Goal: Information Seeking & Learning: Find specific fact

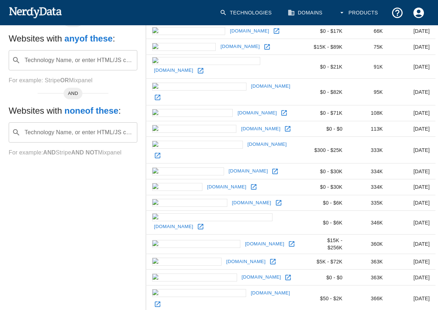
scroll to position [236, 0]
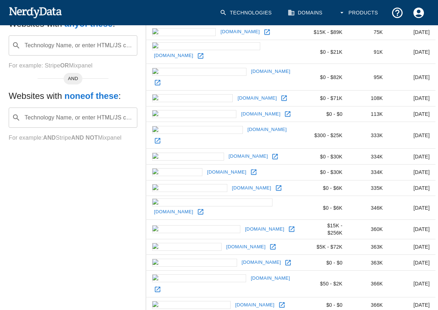
click at [279, 303] on icon at bounding box center [281, 305] width 5 height 5
click at [161, 286] on icon at bounding box center [157, 289] width 7 height 7
click at [284, 259] on icon at bounding box center [287, 262] width 7 height 7
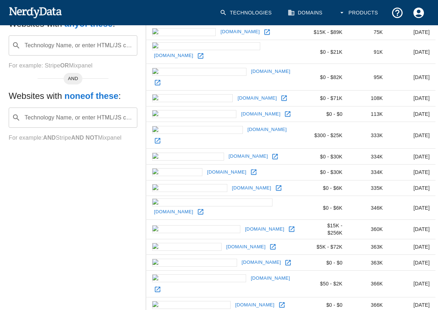
click at [284, 259] on icon at bounding box center [287, 262] width 7 height 7
click at [270, 244] on icon at bounding box center [272, 246] width 5 height 5
click at [286, 224] on link at bounding box center [291, 229] width 11 height 11
click at [204, 208] on icon at bounding box center [200, 211] width 7 height 7
click at [276, 186] on icon at bounding box center [278, 188] width 5 height 5
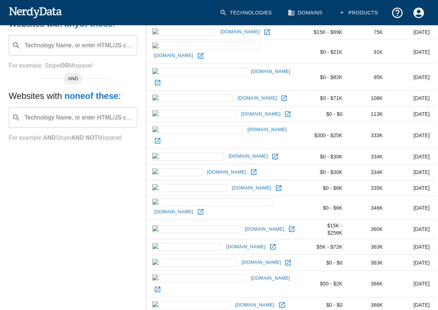
click at [251, 170] on icon at bounding box center [253, 172] width 5 height 5
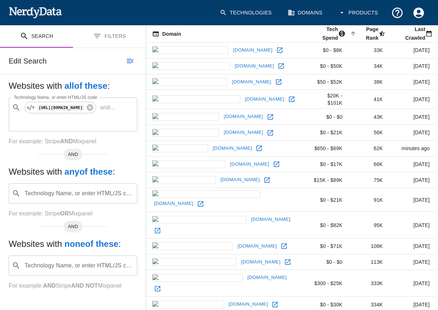
scroll to position [96, 0]
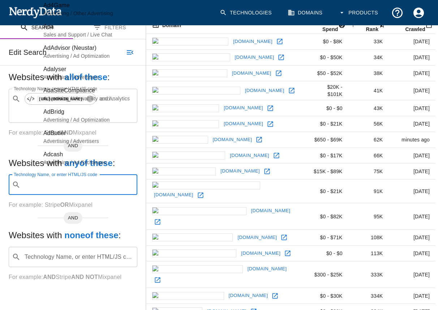
click at [64, 184] on input "Technology Name, or enter HTML/JS code" at bounding box center [78, 185] width 111 height 14
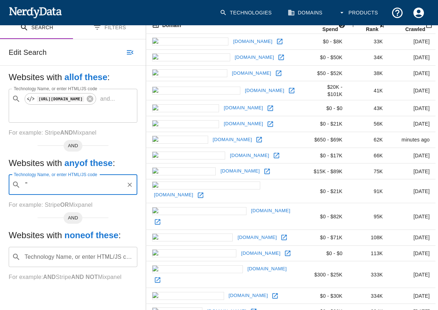
type input """
click at [76, 144] on span "AND" at bounding box center [73, 145] width 19 height 7
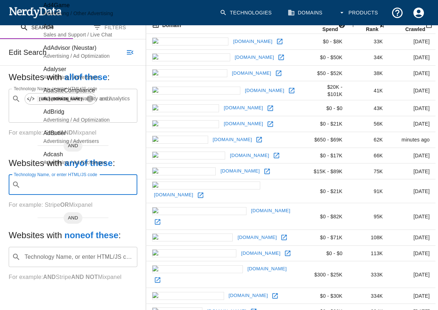
click at [69, 183] on input "Technology Name, or enter HTML/JS code" at bounding box center [78, 185] width 111 height 14
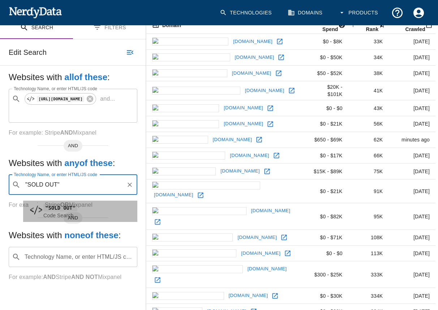
click at [60, 204] on code ""SOLD OUT"" at bounding box center [60, 208] width 34 height 8
type input ""SOLD OUT""
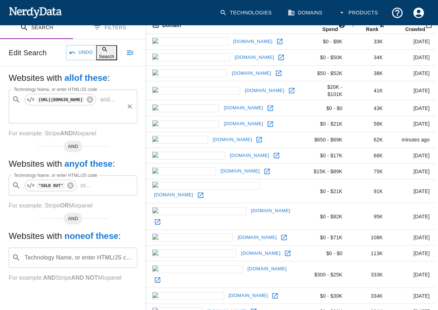
click at [97, 104] on p "and ..." at bounding box center [107, 99] width 21 height 9
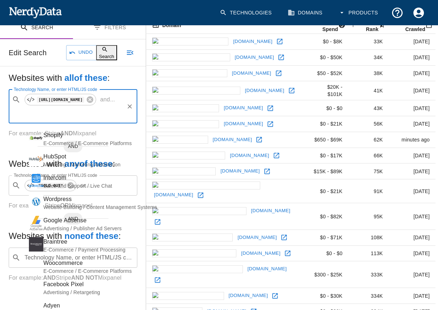
click at [79, 289] on div "Websites with all of these : Technology Name, or enter HTML/JS code ​ [URL][DOM…" at bounding box center [73, 182] width 146 height 233
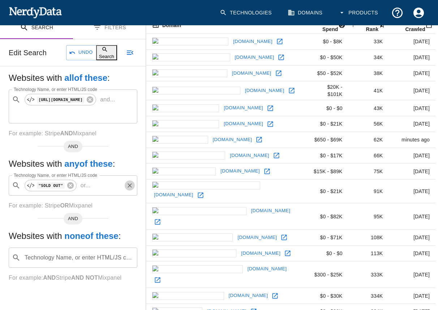
click at [129, 186] on icon "Clear" at bounding box center [129, 185] width 7 height 7
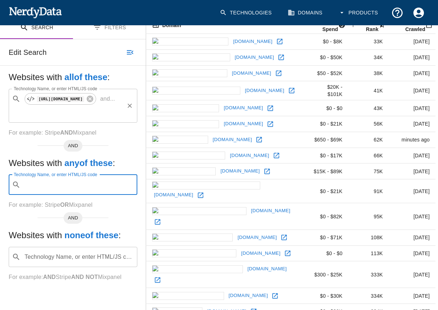
click at [97, 103] on p "and ..." at bounding box center [107, 99] width 21 height 9
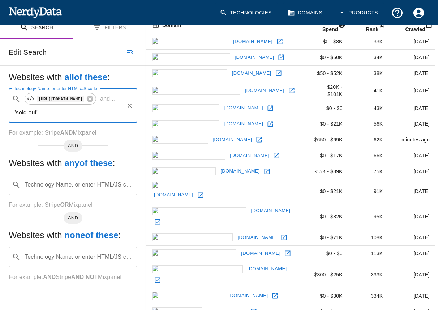
type input ""sold out""
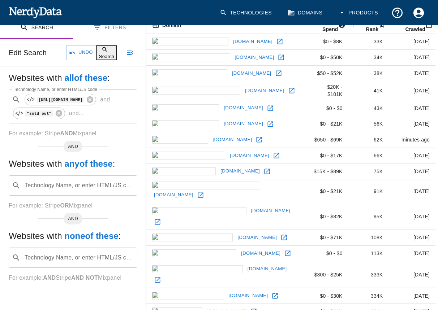
click at [96, 51] on button "Search" at bounding box center [106, 52] width 21 height 15
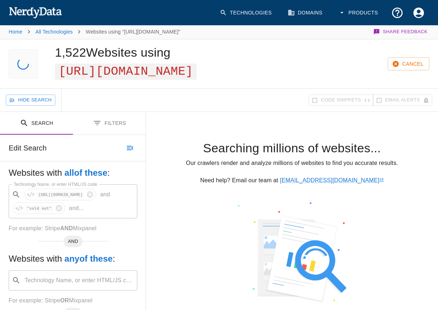
scroll to position [0, 0]
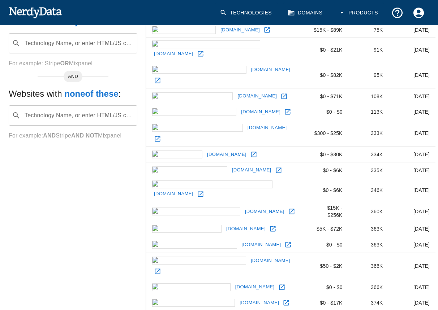
scroll to position [270, 0]
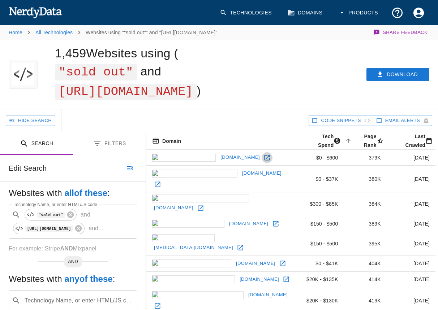
click at [261, 163] on link at bounding box center [266, 157] width 11 height 11
click at [160, 183] on icon at bounding box center [157, 184] width 5 height 5
click at [203, 205] on icon at bounding box center [200, 207] width 5 height 5
click at [273, 221] on icon at bounding box center [275, 223] width 5 height 5
click at [238, 245] on icon at bounding box center [240, 247] width 5 height 5
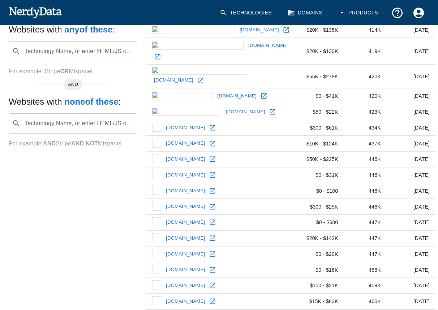
scroll to position [270, 0]
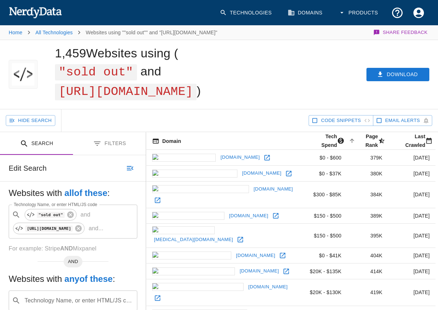
click at [44, 155] on button "Search" at bounding box center [36, 143] width 73 height 23
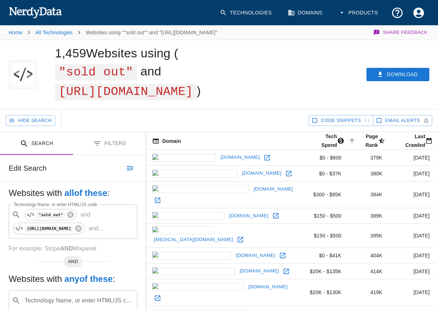
click at [44, 155] on button "Search" at bounding box center [36, 143] width 73 height 23
click at [71, 218] on icon at bounding box center [70, 215] width 7 height 7
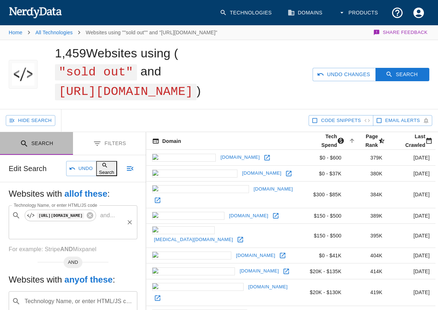
click at [43, 155] on button "Search" at bounding box center [36, 143] width 73 height 23
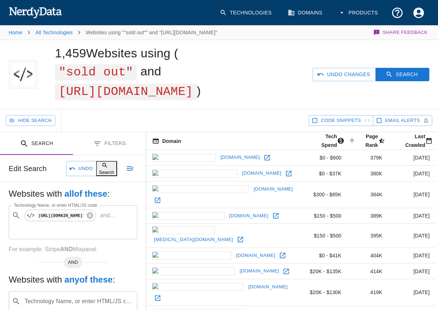
click at [96, 176] on button "Search" at bounding box center [106, 168] width 21 height 15
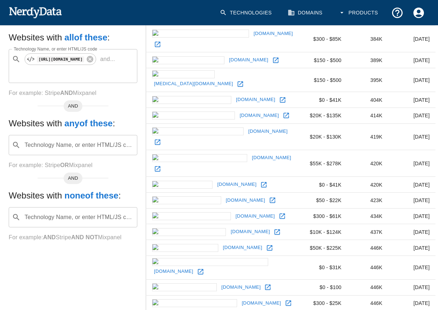
scroll to position [236, 0]
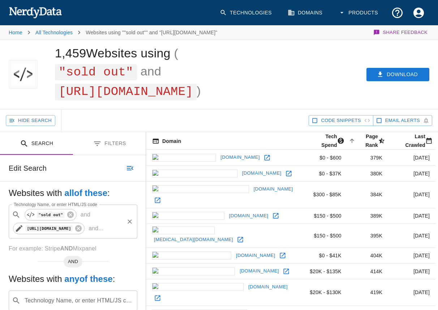
click at [85, 234] on div "[URL][DOMAIN_NAME]" at bounding box center [49, 229] width 72 height 12
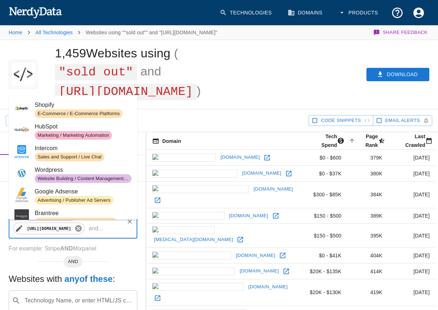
click at [82, 233] on icon at bounding box center [78, 229] width 8 height 8
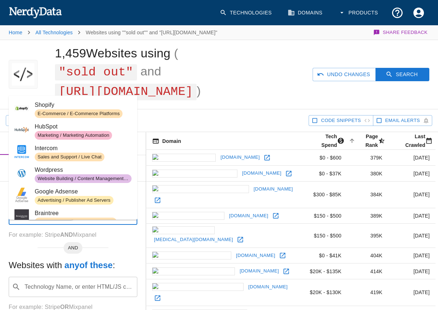
click at [72, 218] on icon at bounding box center [70, 215] width 7 height 7
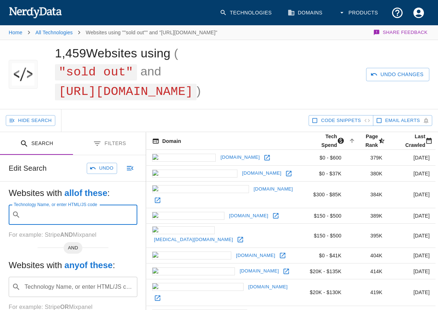
click at [69, 222] on input "Technology Name, or enter HTML/JS code" at bounding box center [78, 215] width 111 height 14
